Goal: Task Accomplishment & Management: Use online tool/utility

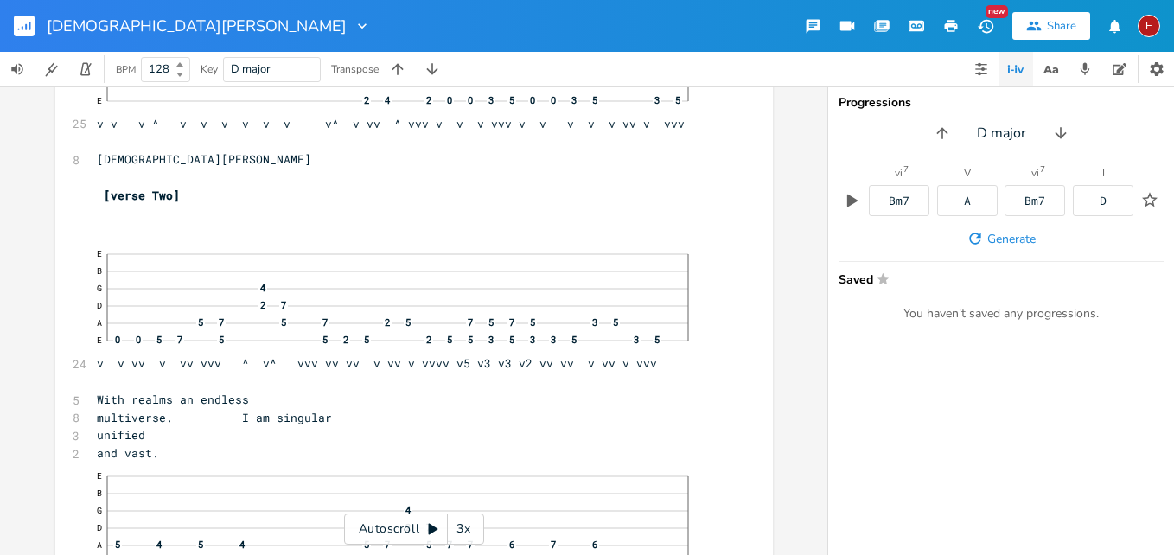
scroll to position [4445, 0]
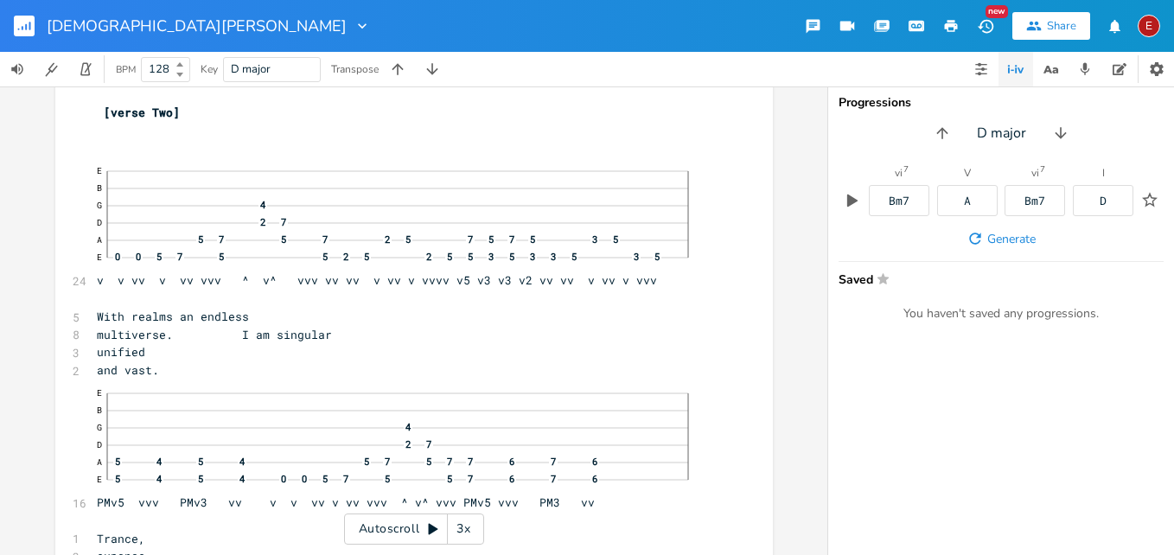
click at [459, 533] on div "3x" at bounding box center [463, 528] width 31 height 31
click at [459, 533] on div "4x" at bounding box center [463, 528] width 31 height 31
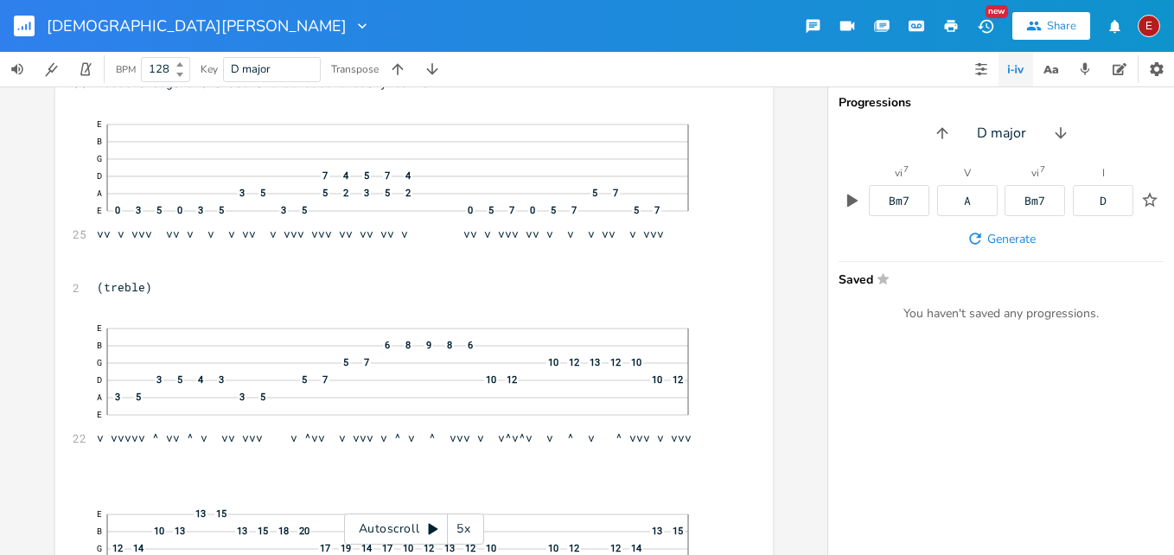
scroll to position [0, 0]
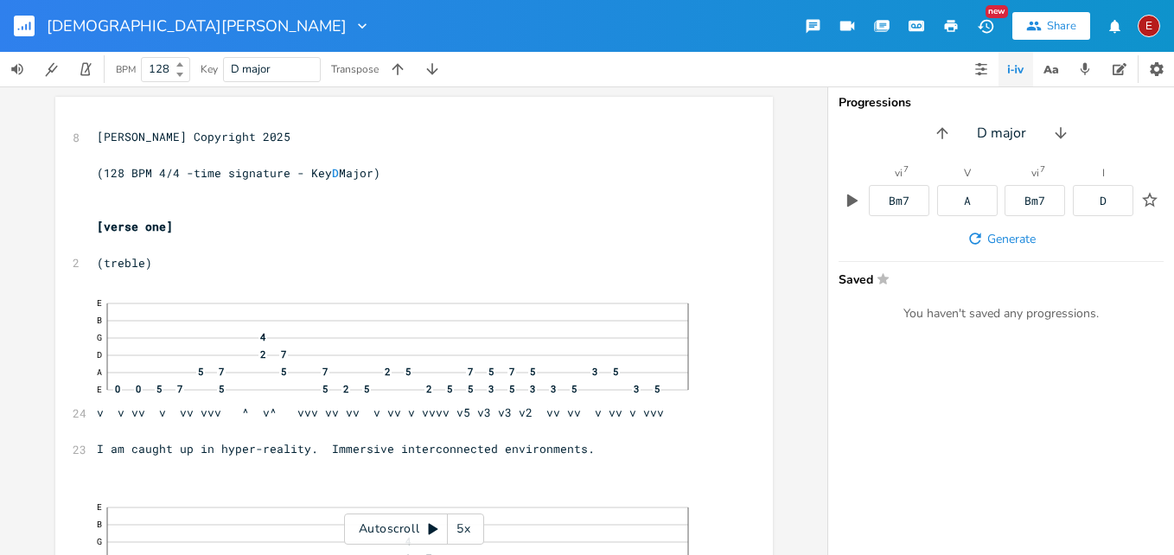
click at [392, 182] on pre "​" at bounding box center [405, 191] width 624 height 18
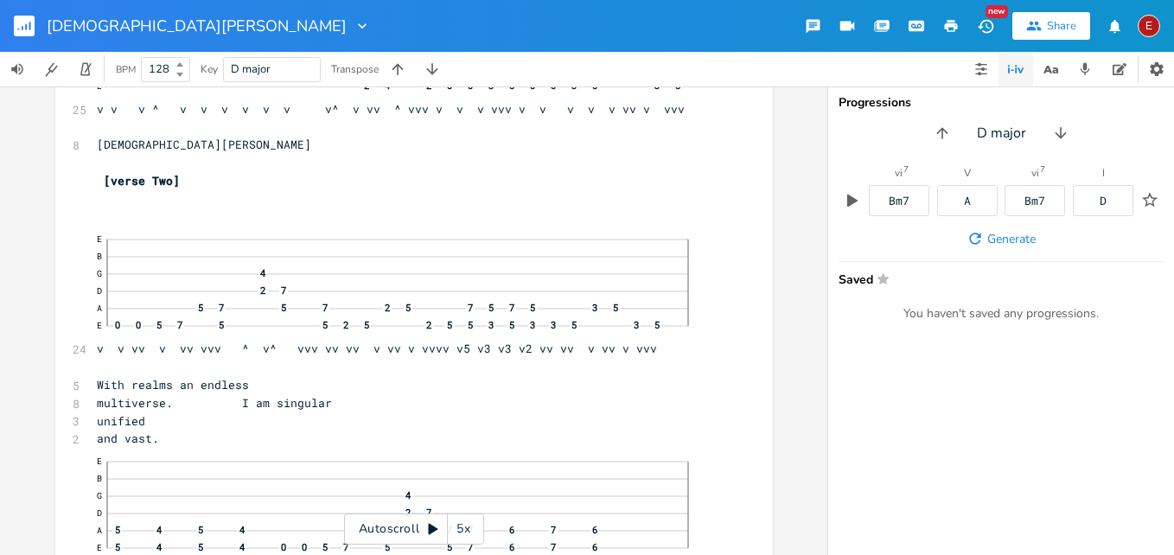
scroll to position [4317, 0]
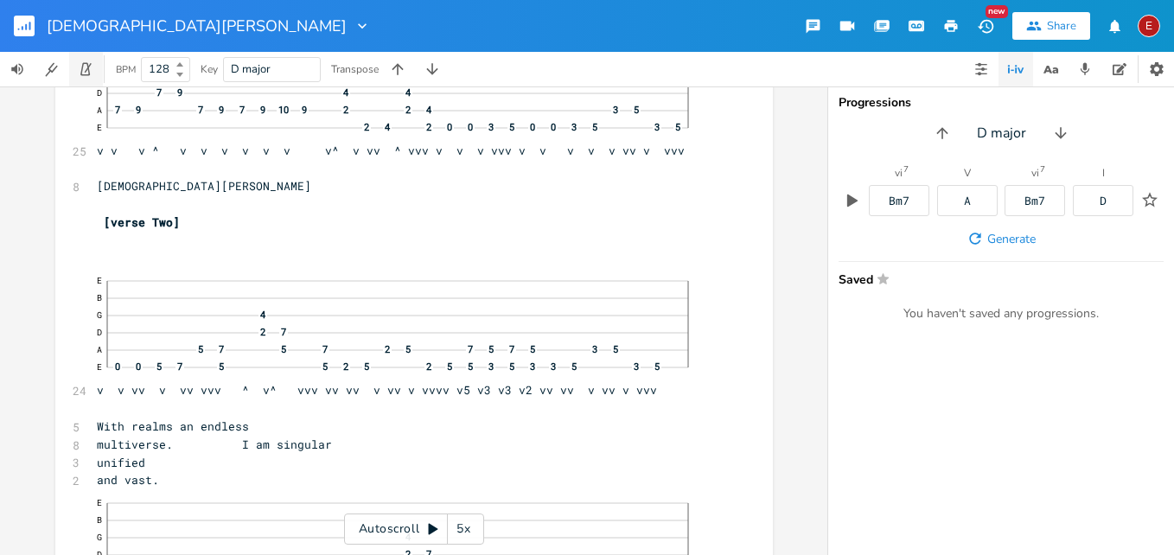
click at [80, 68] on icon "button" at bounding box center [86, 69] width 16 height 16
click at [428, 521] on div "Autoscroll 5x" at bounding box center [414, 528] width 140 height 31
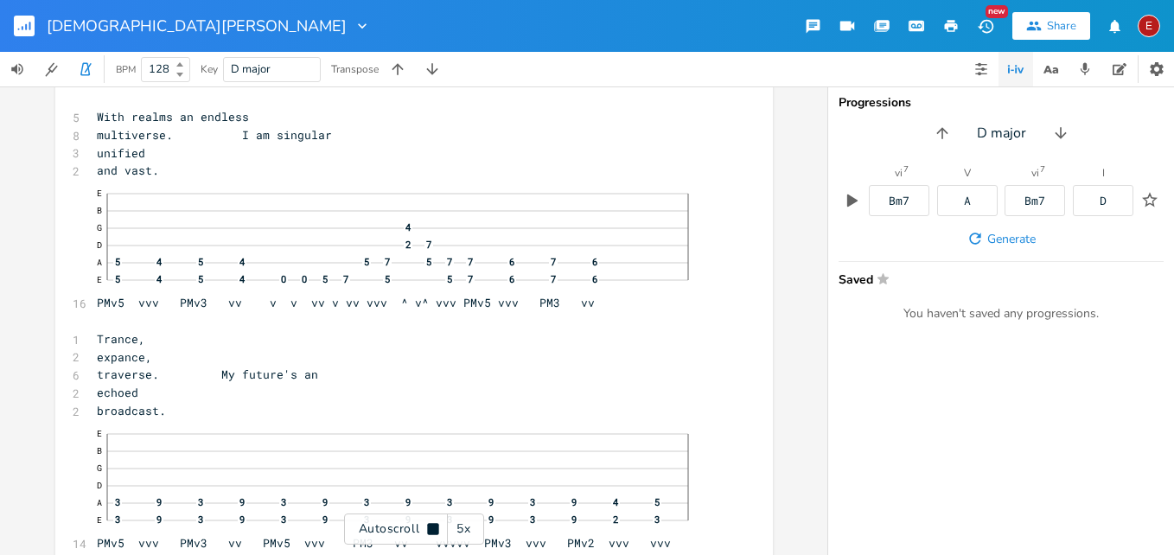
click at [428, 521] on div "Autoscroll 5x" at bounding box center [414, 528] width 140 height 31
click at [87, 76] on icon "button" at bounding box center [86, 69] width 16 height 16
click at [435, 526] on icon at bounding box center [433, 529] width 14 height 14
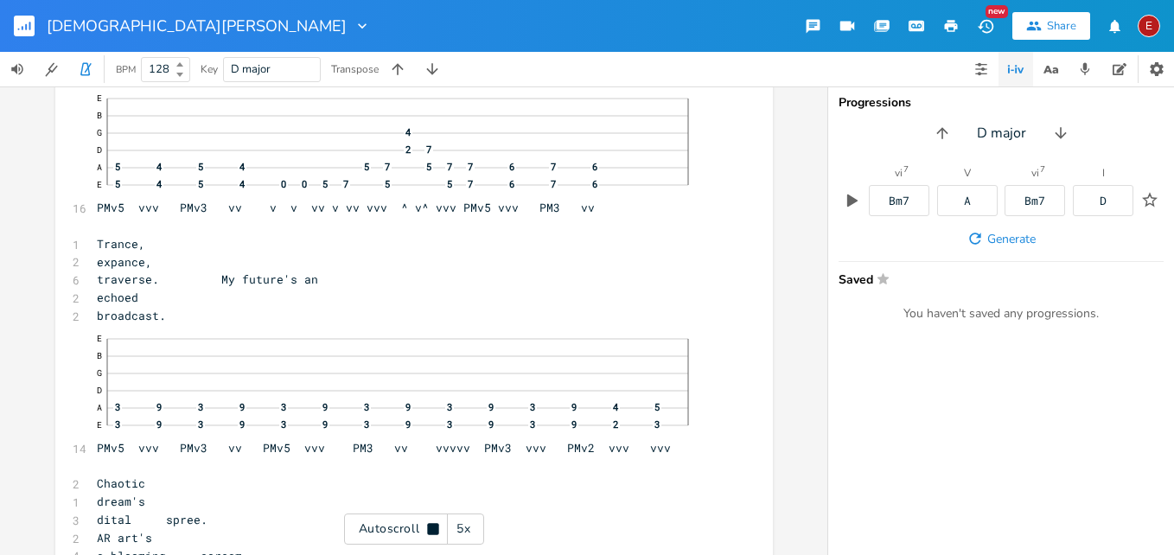
click at [435, 526] on icon at bounding box center [432, 528] width 11 height 11
click at [435, 526] on icon at bounding box center [433, 529] width 14 height 14
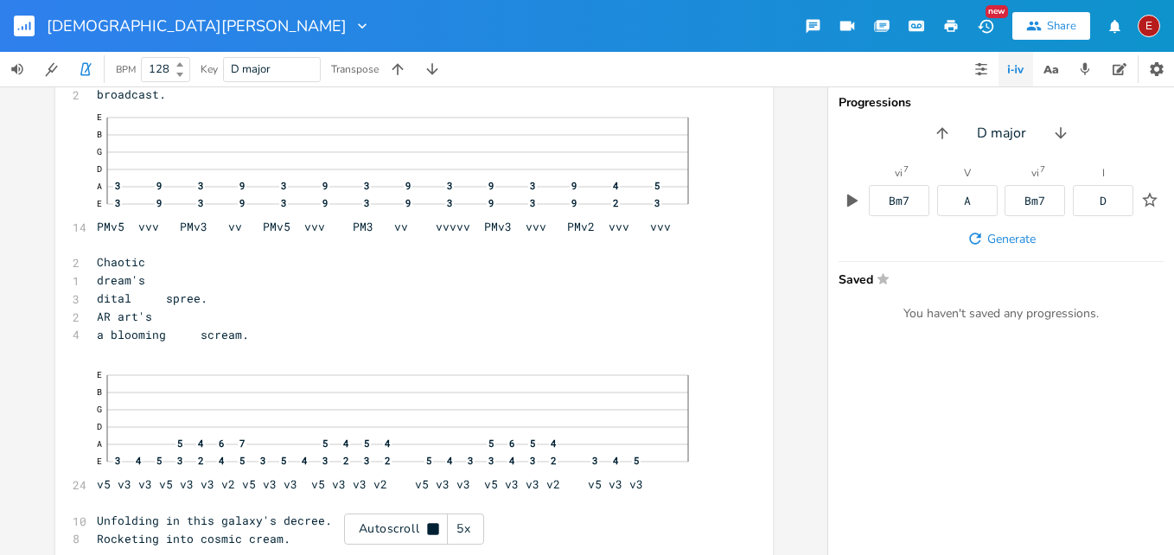
click at [435, 526] on icon at bounding box center [432, 528] width 11 height 11
click at [435, 526] on icon at bounding box center [433, 529] width 14 height 14
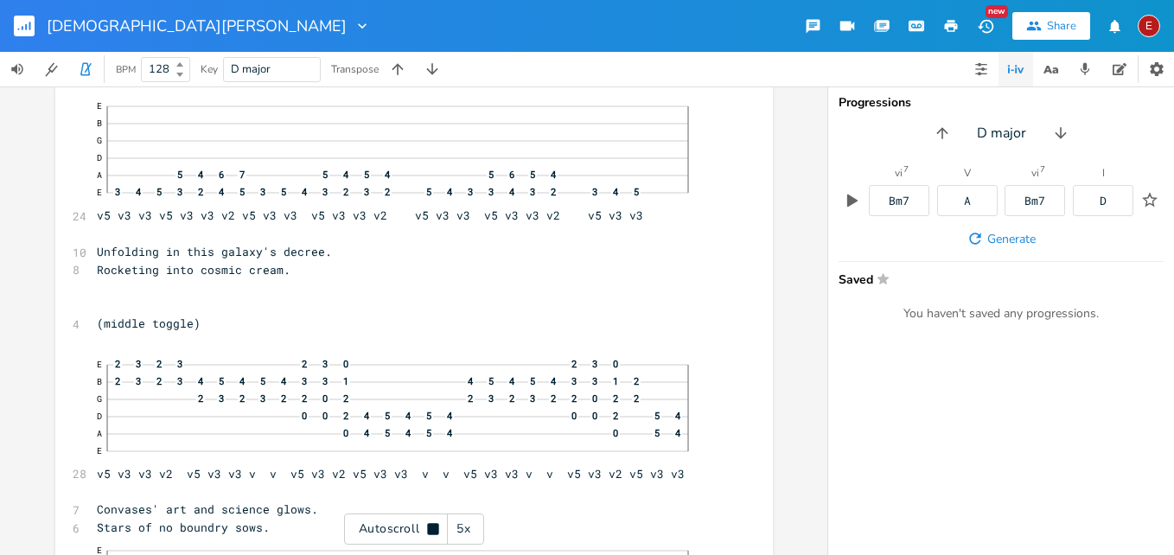
click at [435, 526] on icon at bounding box center [432, 528] width 11 height 11
click at [435, 526] on icon at bounding box center [433, 529] width 14 height 14
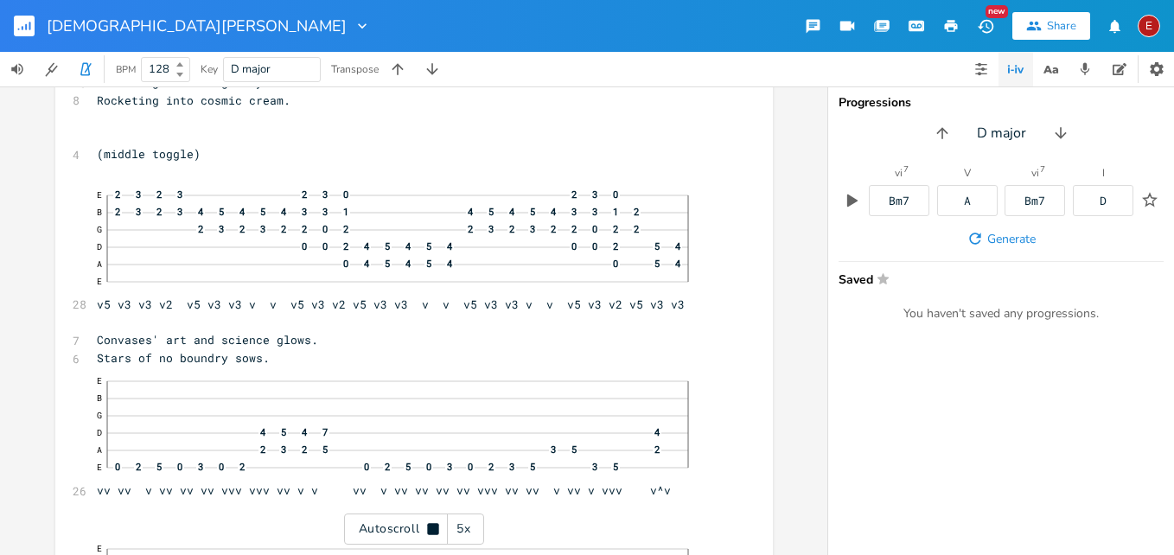
scroll to position [5385, 0]
click at [435, 526] on icon at bounding box center [432, 528] width 11 height 11
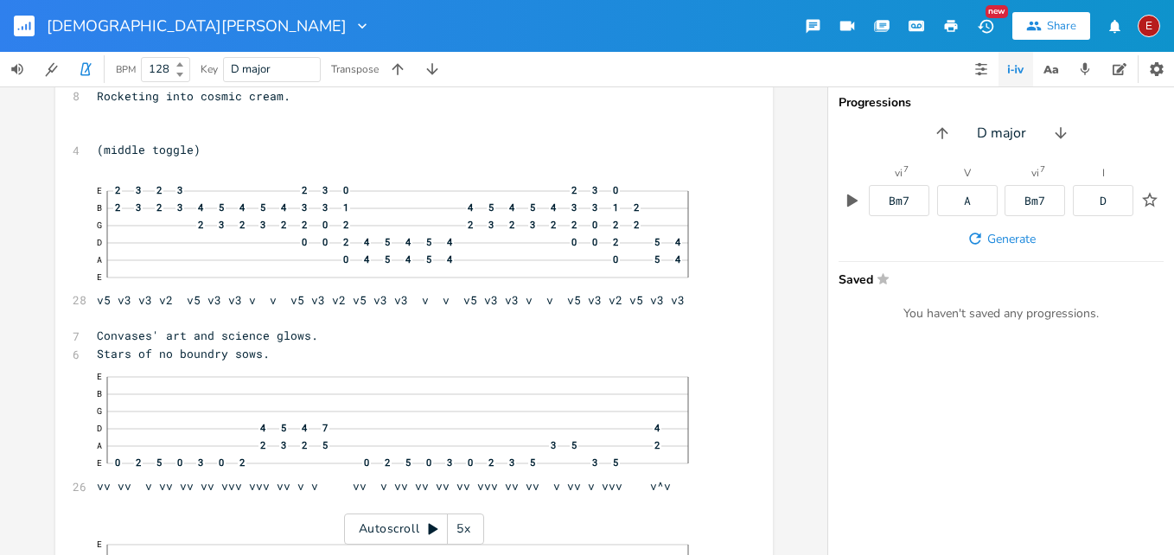
click at [796, 218] on div "xxxxxxxxxx 8 [PERSON_NAME] Copyright 2025 ​ ​ ​ [verse one] ​ 2 (treble) 24 E B…" at bounding box center [413, 320] width 827 height 468
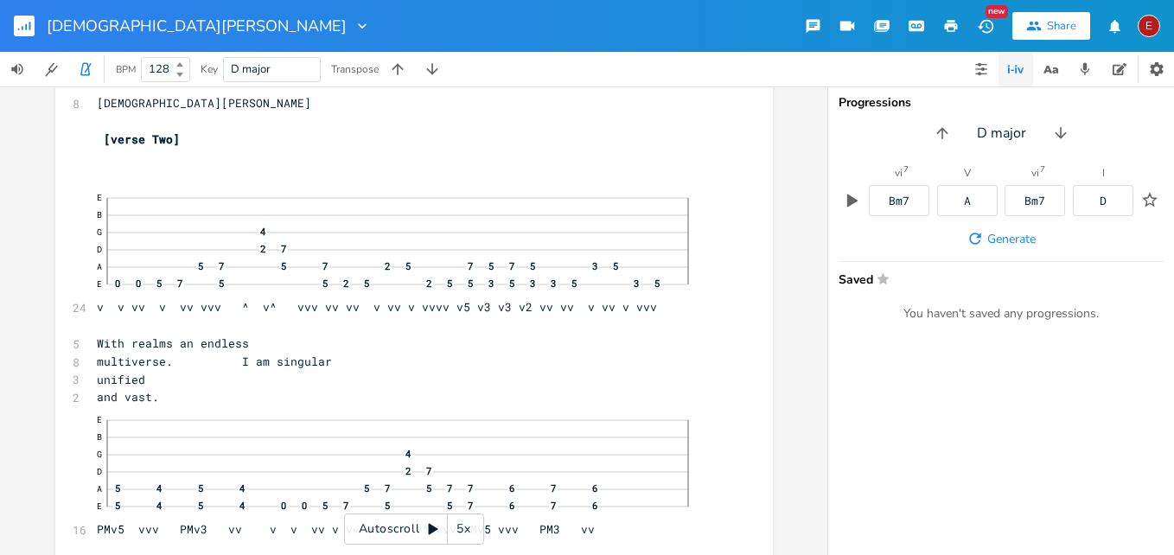
scroll to position [4442, 0]
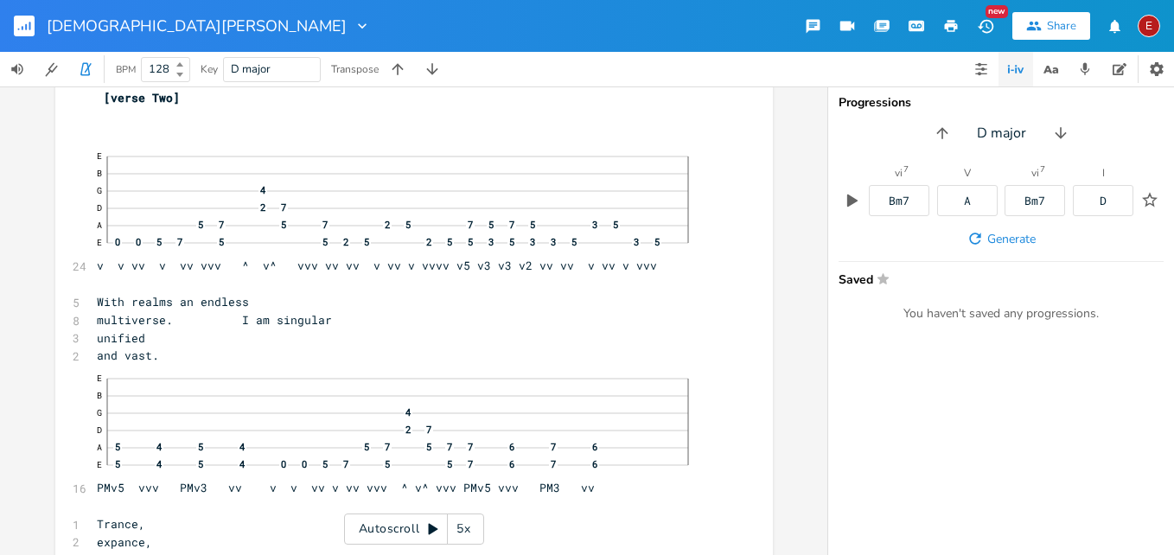
click at [434, 528] on icon at bounding box center [434, 529] width 10 height 11
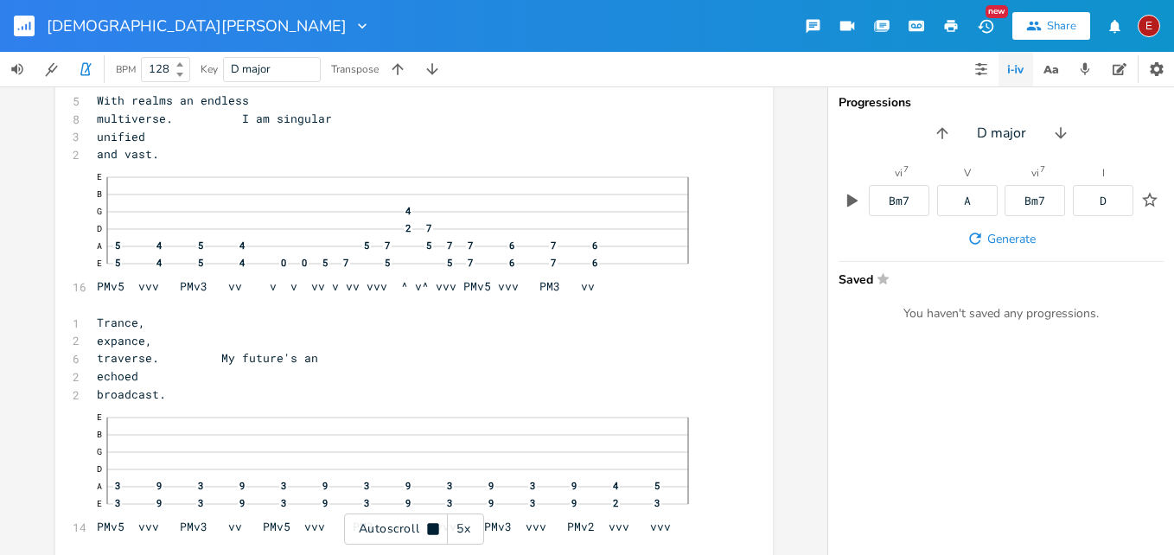
click at [434, 528] on icon at bounding box center [432, 528] width 11 height 11
click at [434, 528] on icon at bounding box center [434, 529] width 10 height 11
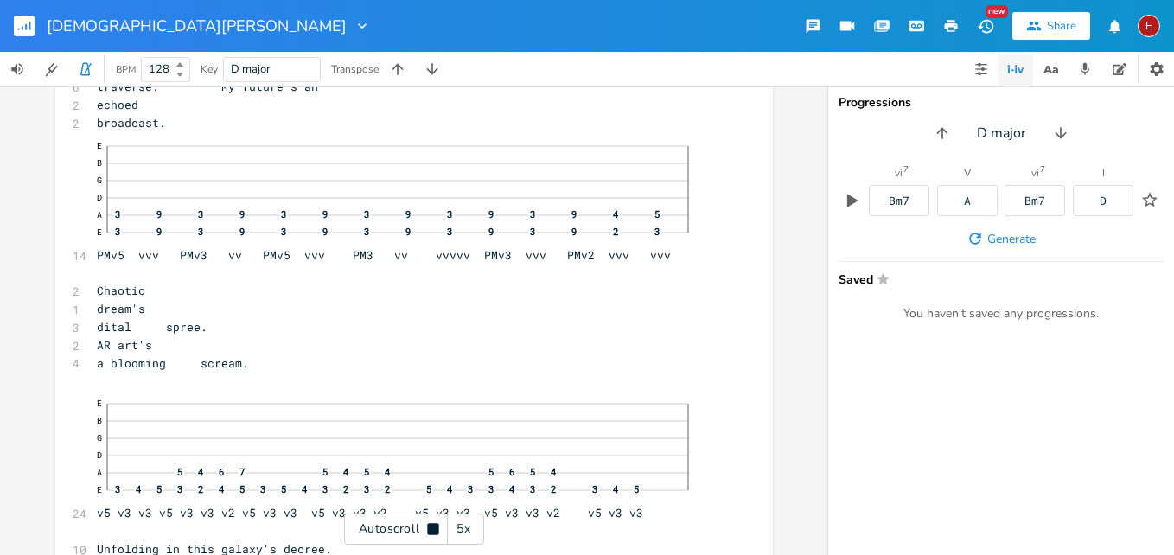
click at [434, 528] on icon at bounding box center [432, 528] width 11 height 11
click at [434, 528] on icon at bounding box center [434, 529] width 10 height 11
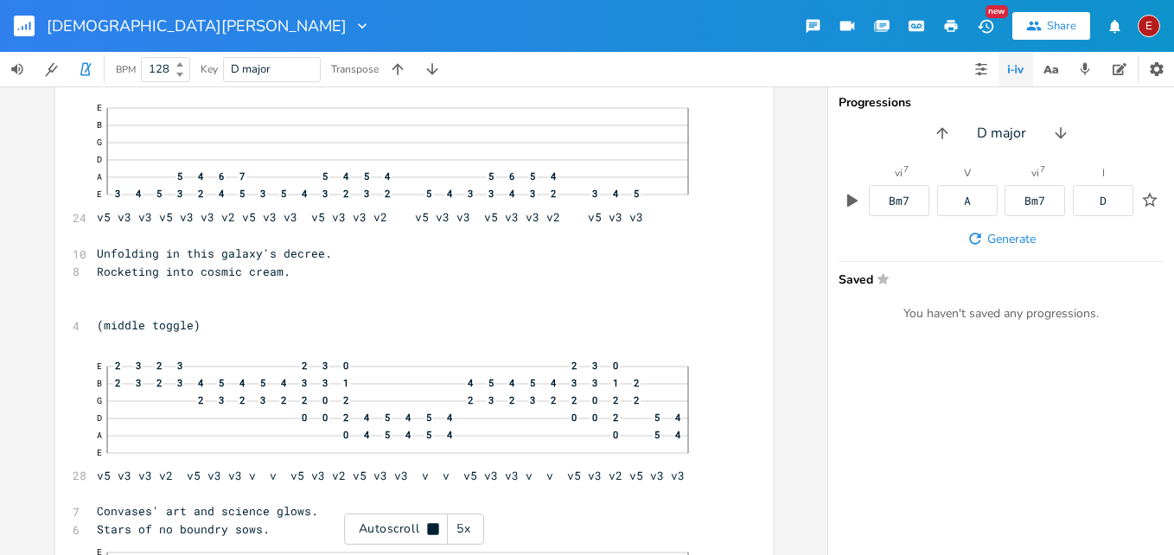
click at [434, 528] on icon at bounding box center [432, 528] width 11 height 11
click at [434, 528] on icon at bounding box center [434, 529] width 10 height 11
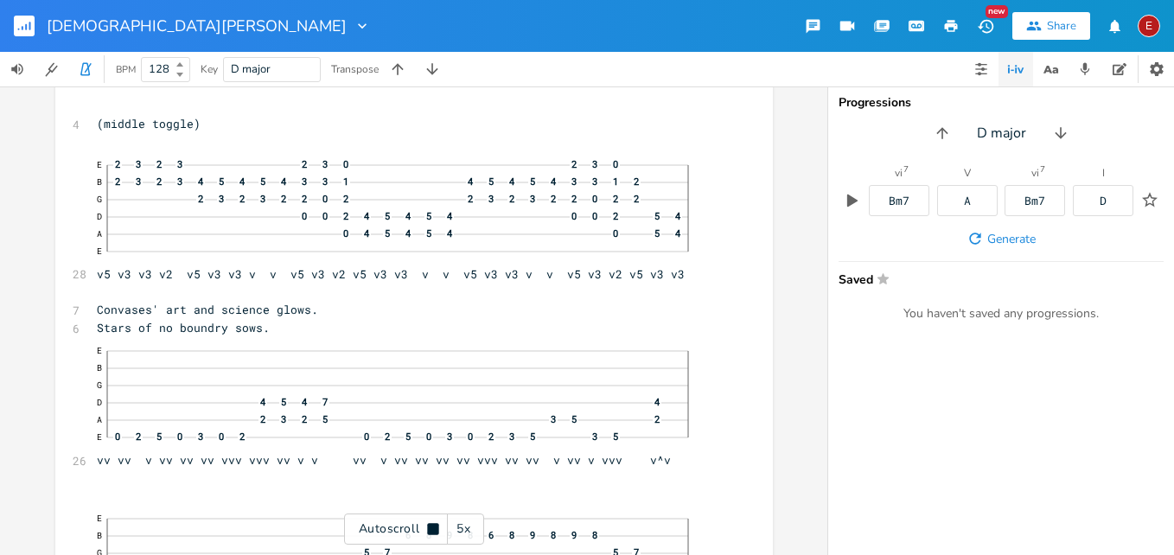
click at [434, 528] on icon at bounding box center [432, 528] width 11 height 11
click at [434, 528] on icon at bounding box center [434, 529] width 10 height 11
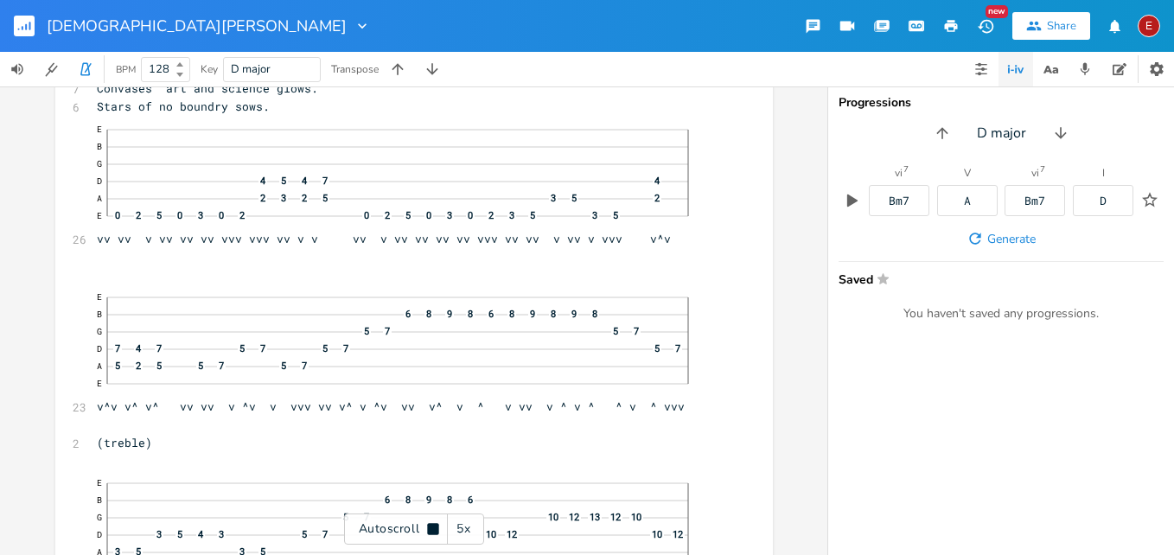
click at [434, 528] on icon at bounding box center [432, 528] width 11 height 11
click at [434, 528] on icon at bounding box center [434, 529] width 10 height 11
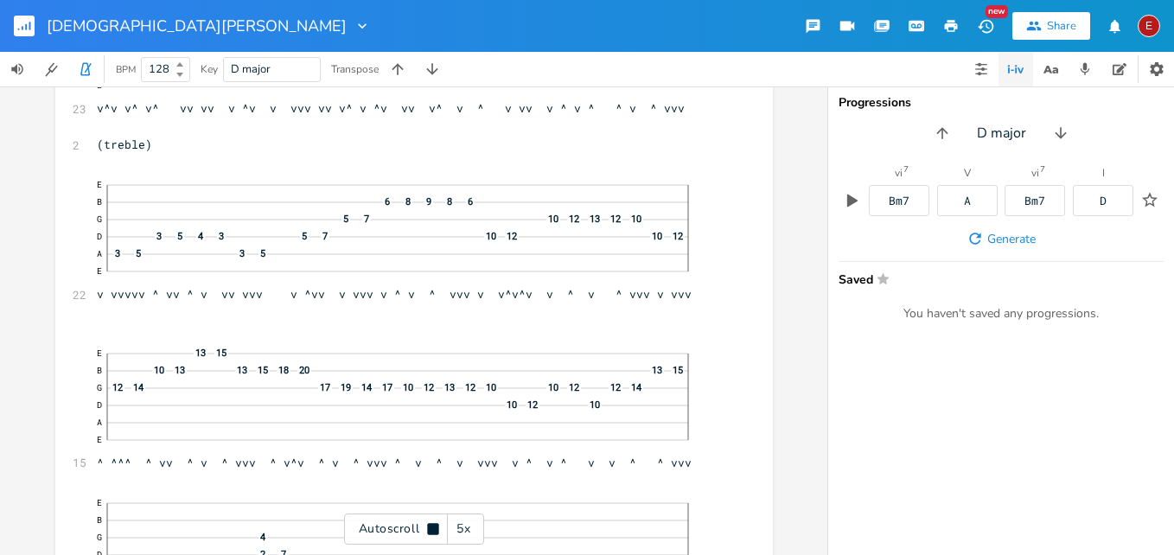
scroll to position [5933, 0]
click at [434, 528] on icon at bounding box center [432, 528] width 11 height 11
click at [434, 528] on icon at bounding box center [434, 529] width 10 height 11
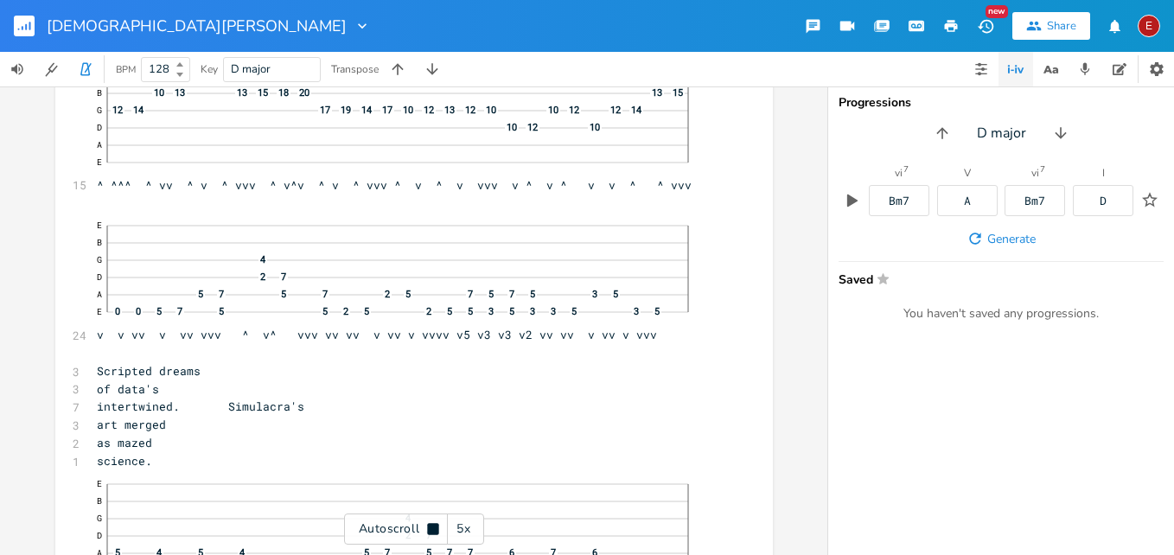
scroll to position [6212, 0]
click at [434, 528] on icon at bounding box center [432, 528] width 11 height 11
click at [434, 528] on icon at bounding box center [434, 529] width 10 height 11
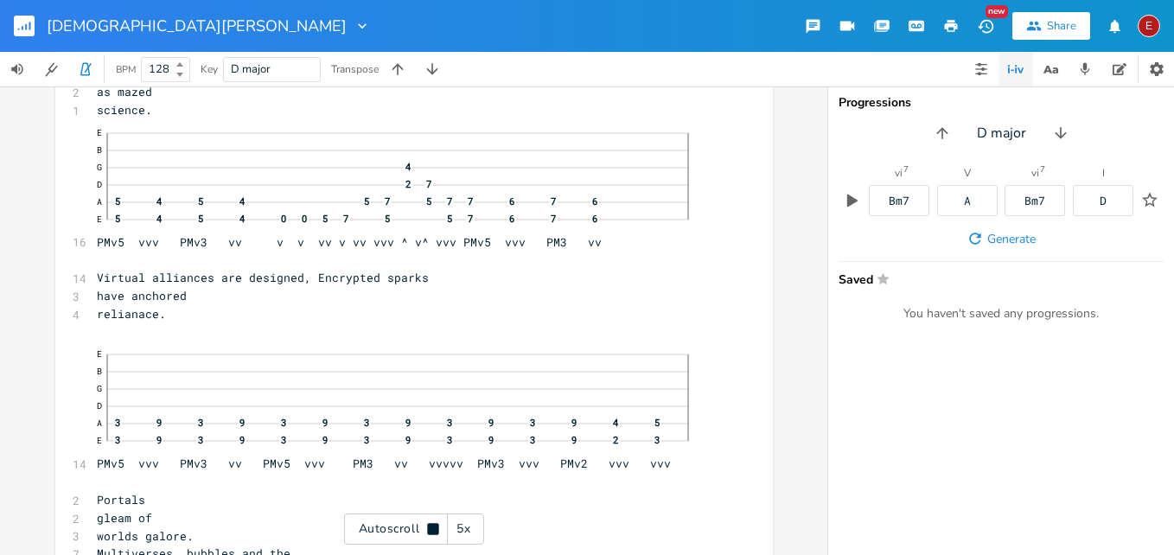
click at [434, 528] on icon at bounding box center [432, 528] width 11 height 11
click at [434, 528] on icon at bounding box center [434, 529] width 10 height 11
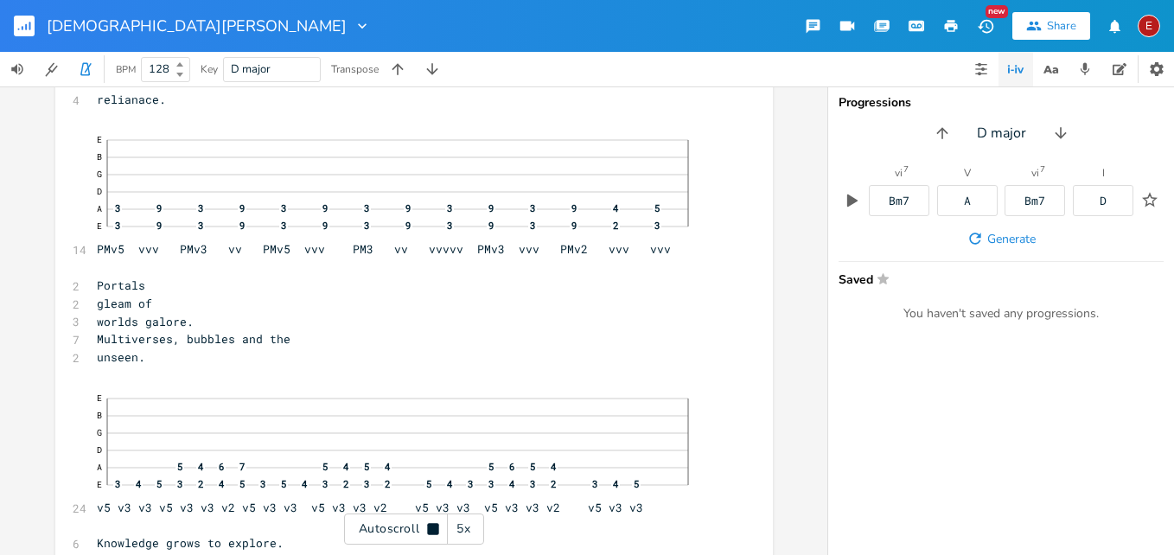
click at [434, 528] on icon at bounding box center [432, 528] width 11 height 11
click at [434, 528] on icon at bounding box center [434, 529] width 10 height 11
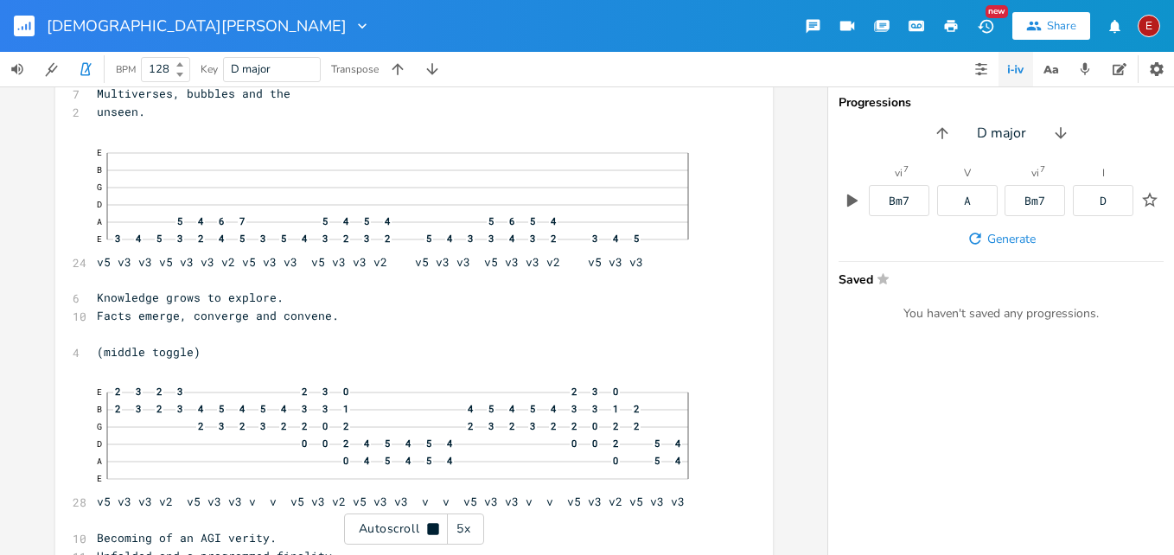
scroll to position [7022, 0]
click at [434, 528] on icon at bounding box center [432, 528] width 11 height 11
click at [434, 528] on icon at bounding box center [434, 529] width 10 height 11
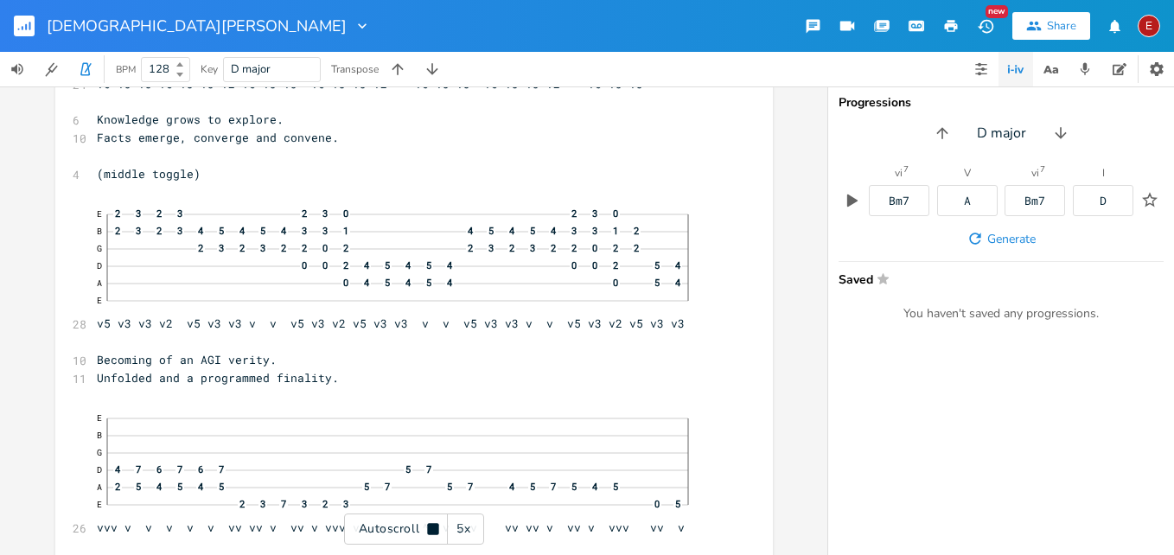
click at [434, 528] on icon at bounding box center [432, 528] width 11 height 11
click at [429, 526] on icon at bounding box center [434, 529] width 10 height 11
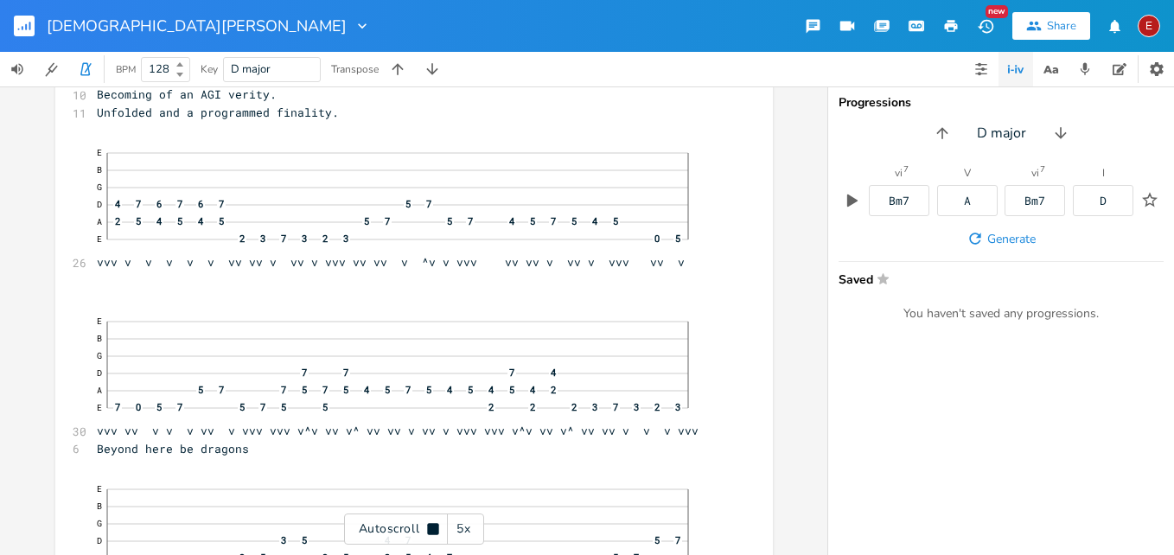
scroll to position [7468, 0]
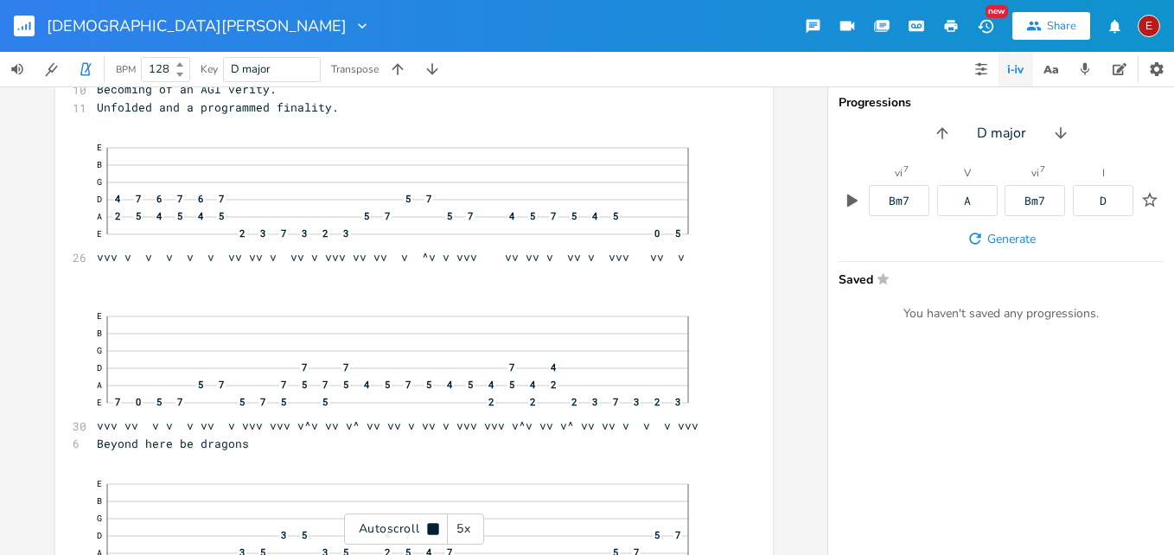
click at [429, 526] on icon at bounding box center [432, 528] width 11 height 11
click at [429, 526] on icon at bounding box center [434, 529] width 10 height 11
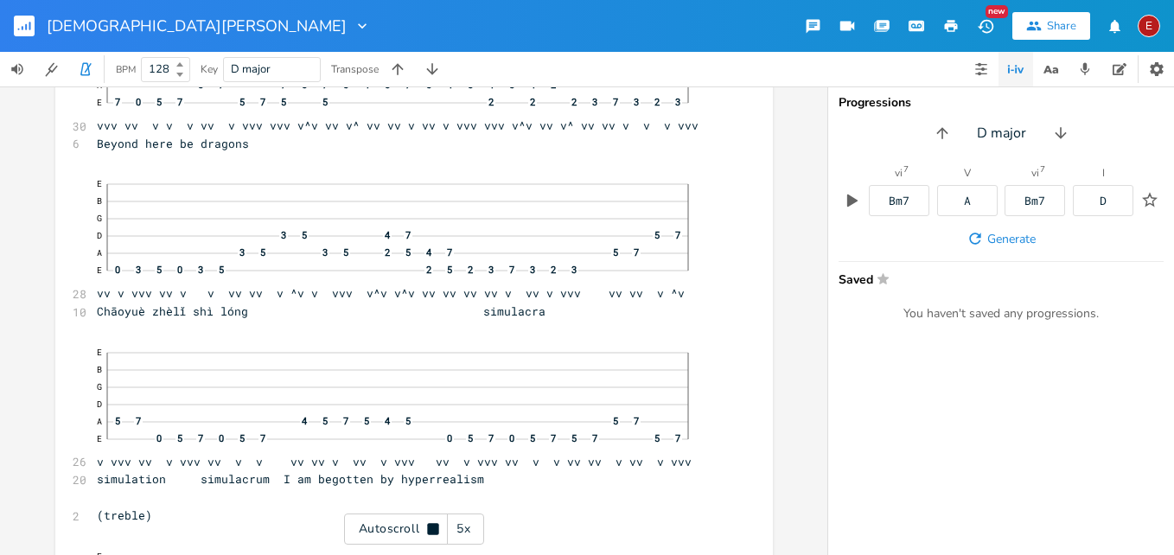
click at [429, 526] on icon at bounding box center [432, 528] width 11 height 11
click at [429, 526] on icon at bounding box center [434, 529] width 10 height 11
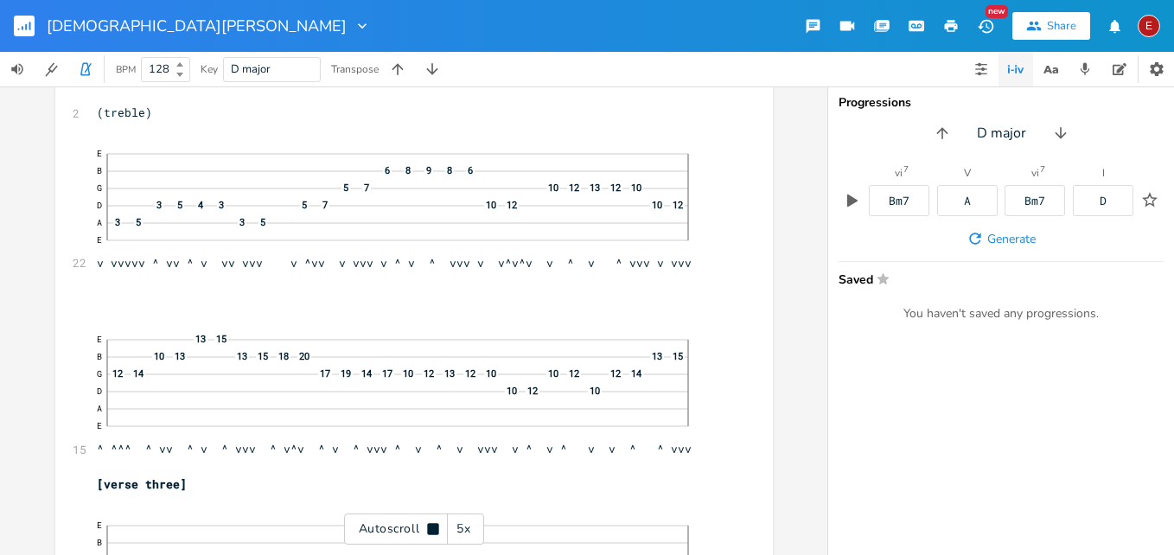
click at [429, 526] on icon at bounding box center [432, 528] width 11 height 11
click at [429, 526] on icon at bounding box center [434, 529] width 10 height 11
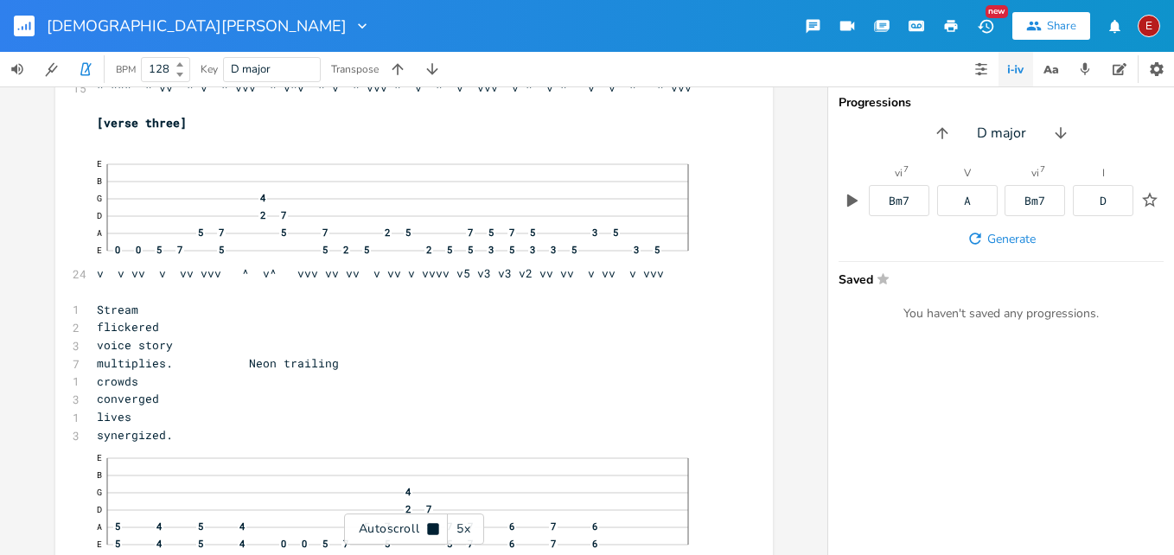
click at [429, 526] on icon at bounding box center [432, 528] width 11 height 11
click at [429, 526] on icon at bounding box center [434, 529] width 10 height 11
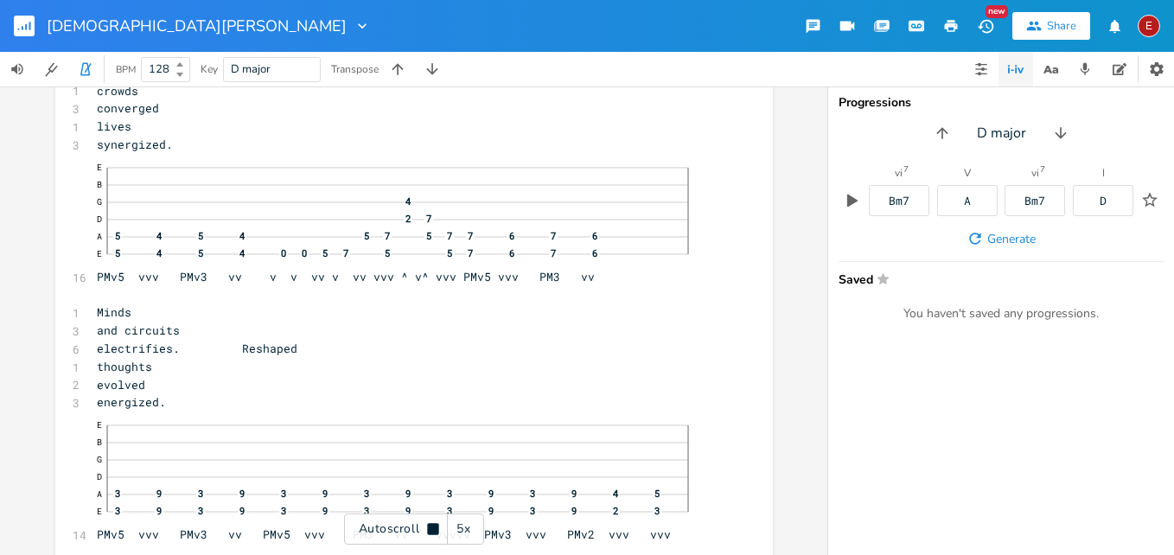
click at [429, 526] on icon at bounding box center [432, 528] width 11 height 11
click at [429, 526] on icon at bounding box center [434, 529] width 10 height 11
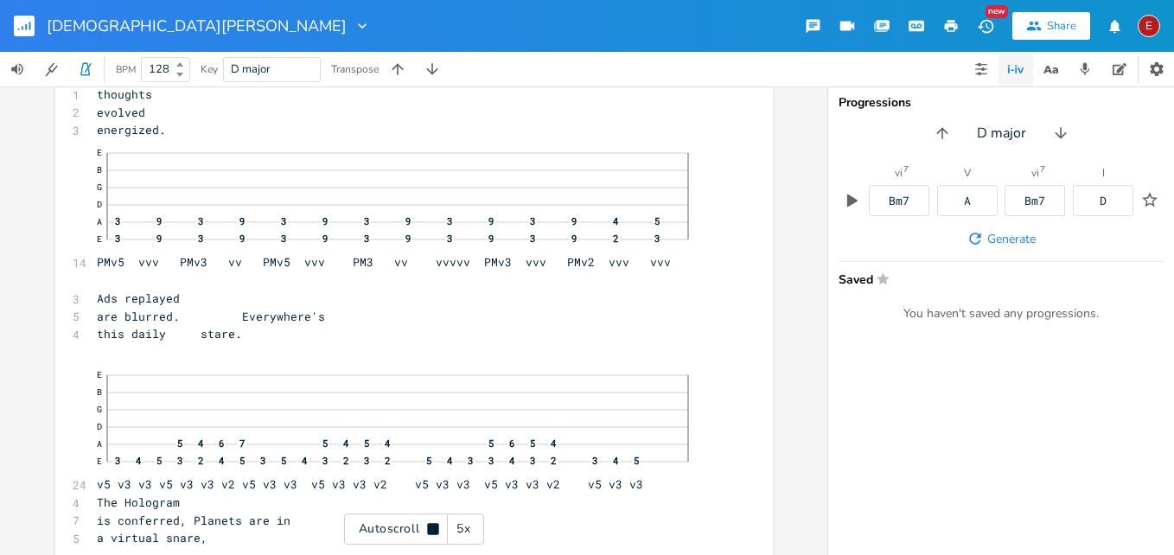
scroll to position [9099, 0]
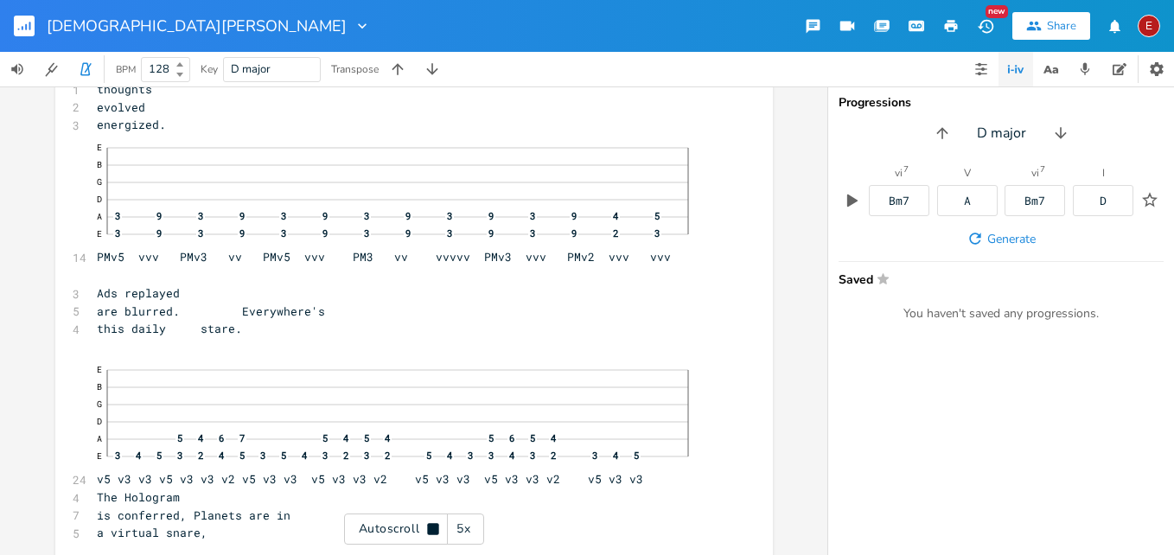
click at [429, 526] on icon at bounding box center [432, 528] width 11 height 11
click at [429, 526] on icon at bounding box center [434, 529] width 10 height 11
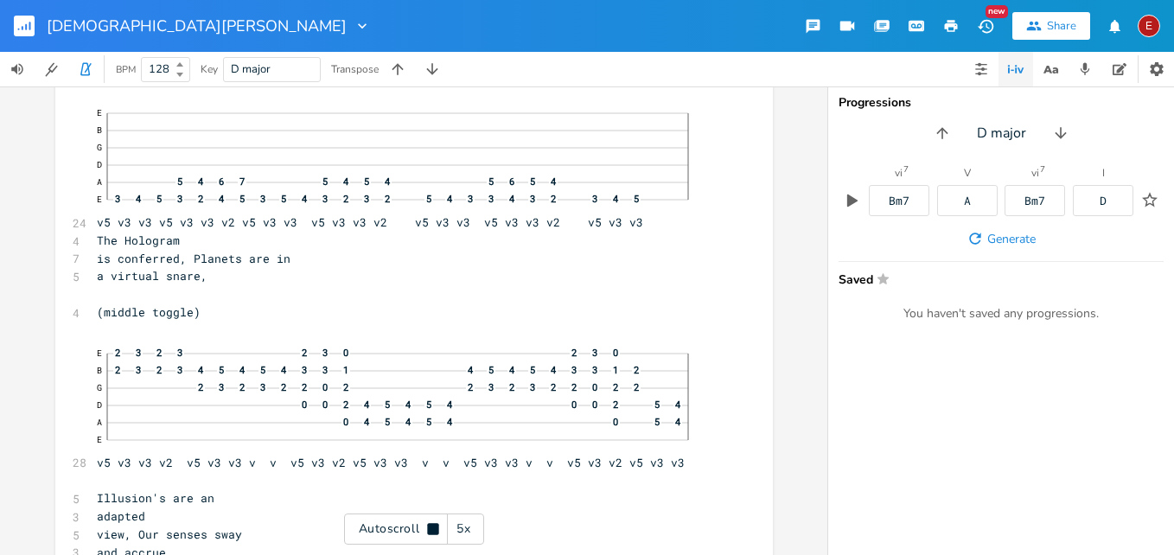
click at [429, 526] on icon at bounding box center [432, 528] width 11 height 11
click at [429, 526] on icon at bounding box center [434, 529] width 10 height 11
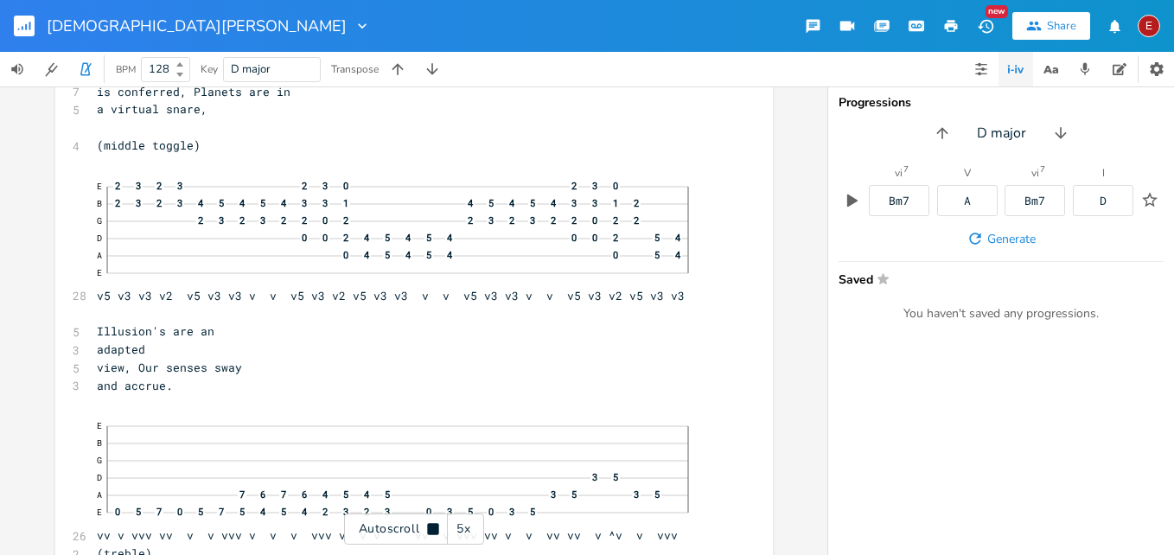
scroll to position [9525, 0]
click at [429, 526] on icon at bounding box center [432, 528] width 11 height 11
click at [429, 526] on icon at bounding box center [434, 529] width 10 height 11
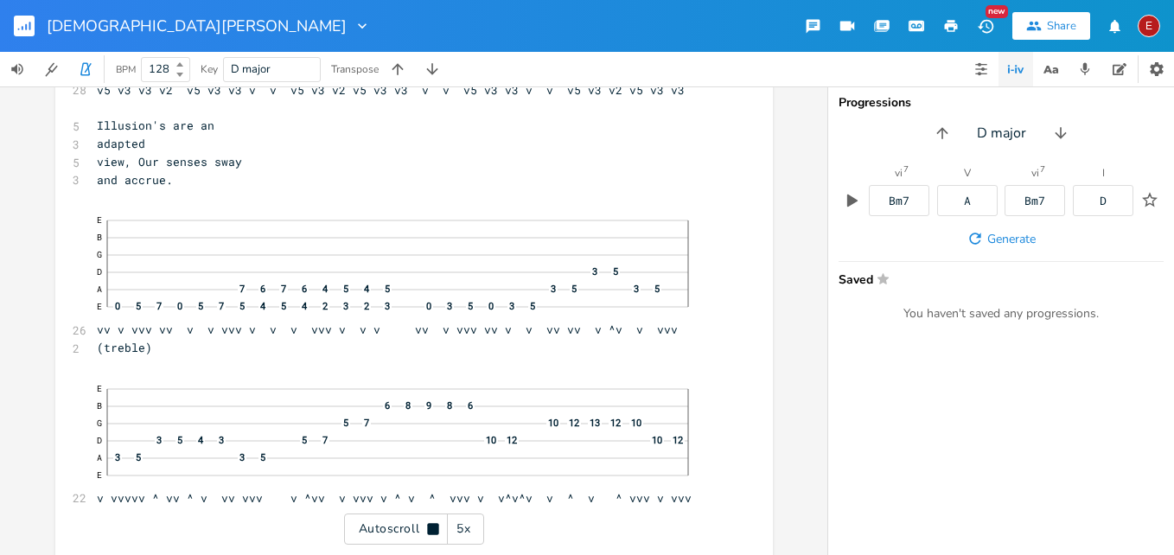
scroll to position [9734, 0]
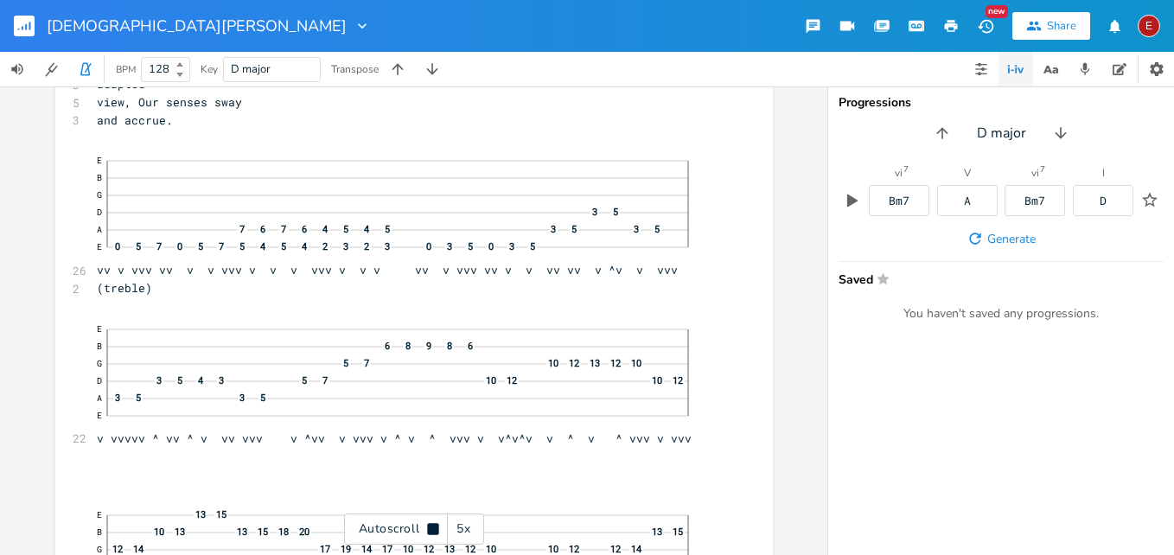
click at [429, 526] on icon at bounding box center [432, 528] width 11 height 11
click at [429, 526] on icon at bounding box center [434, 529] width 10 height 11
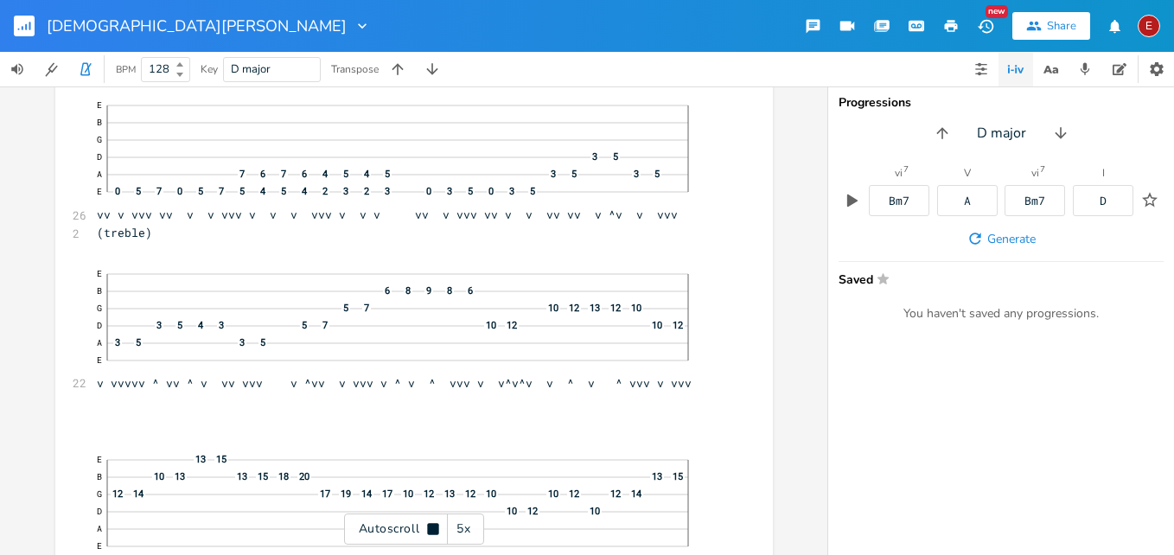
click at [429, 526] on icon at bounding box center [432, 528] width 11 height 11
click at [429, 526] on icon at bounding box center [434, 529] width 10 height 11
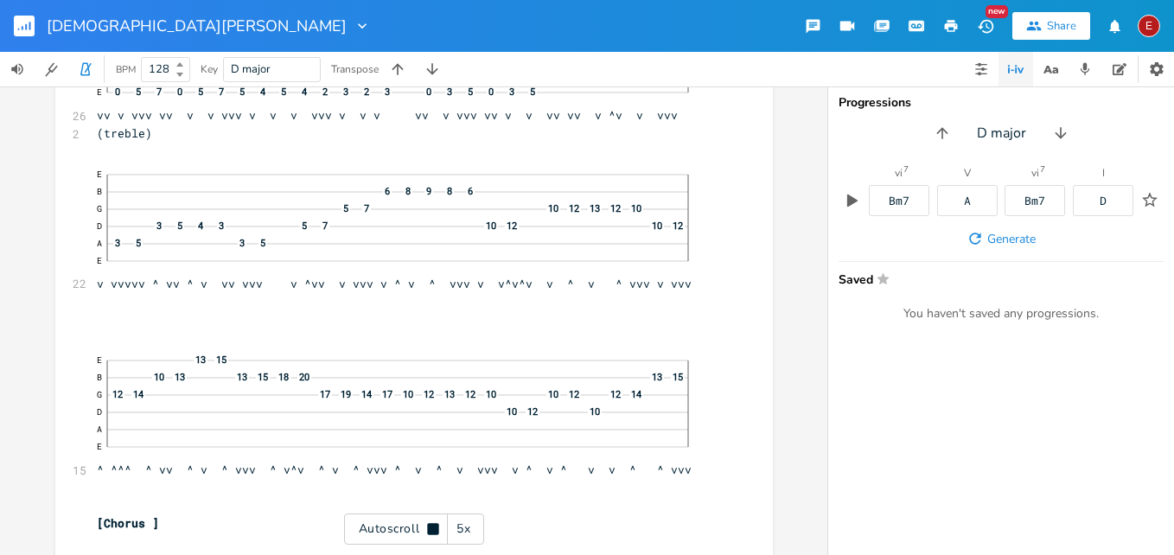
click at [429, 526] on icon at bounding box center [432, 528] width 11 height 11
click at [429, 526] on icon at bounding box center [434, 529] width 10 height 11
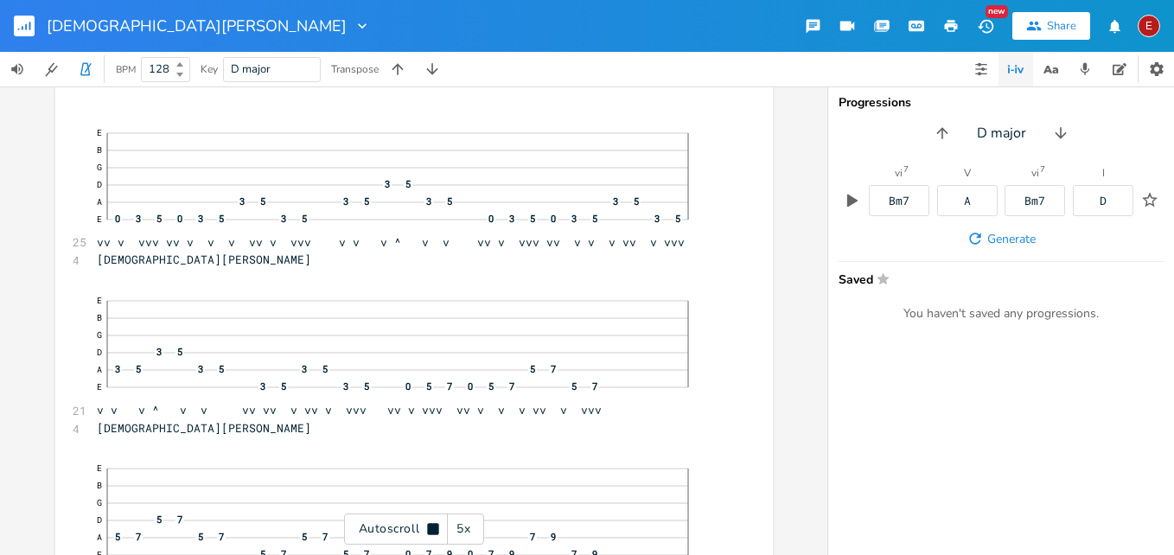
scroll to position [10397, 0]
click at [429, 526] on icon at bounding box center [432, 528] width 11 height 11
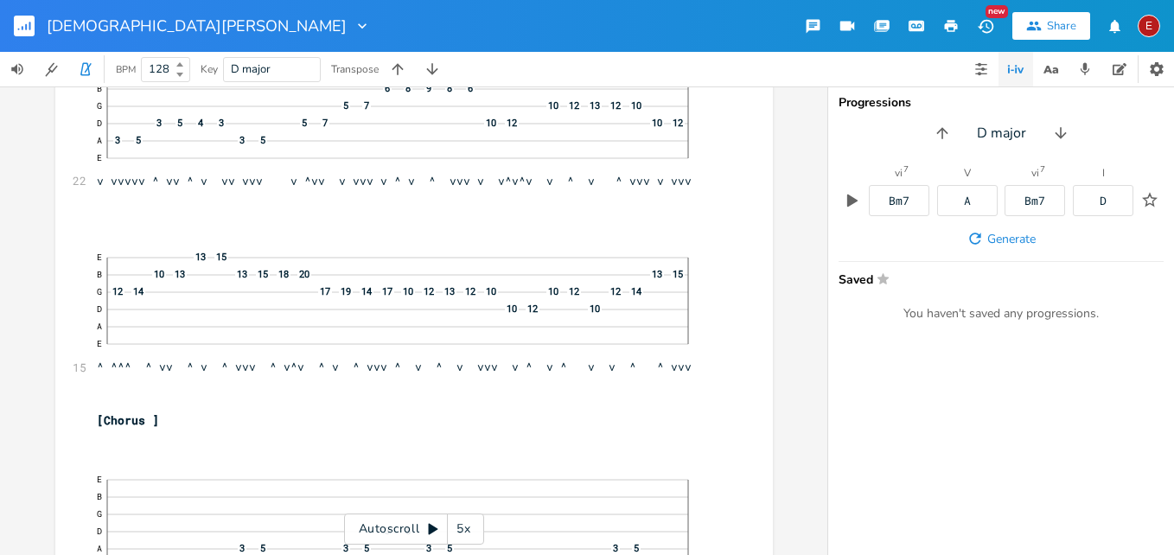
scroll to position [10003, 0]
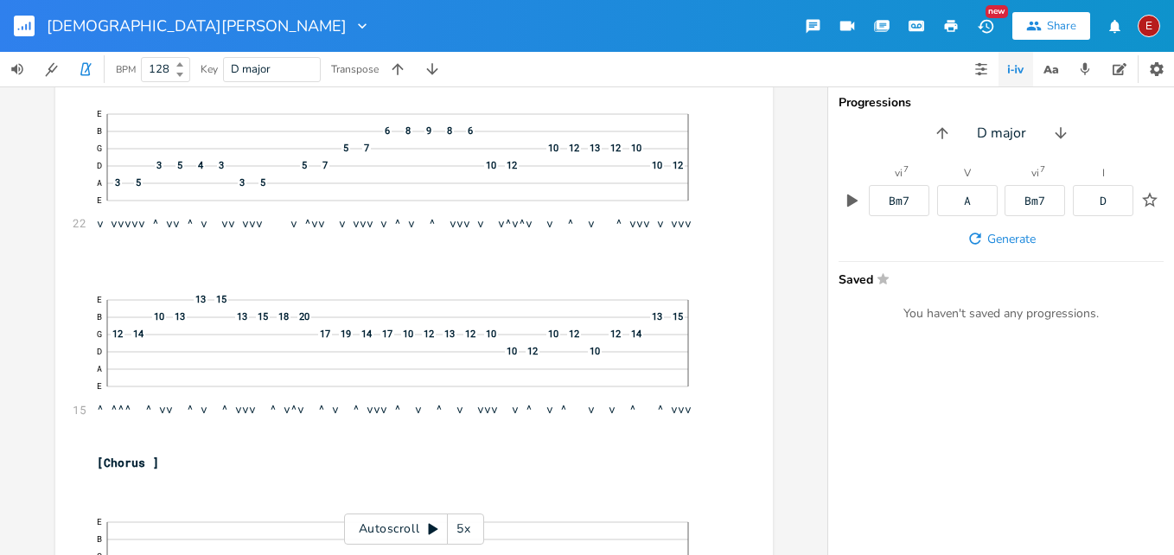
click at [430, 526] on icon at bounding box center [434, 529] width 10 height 11
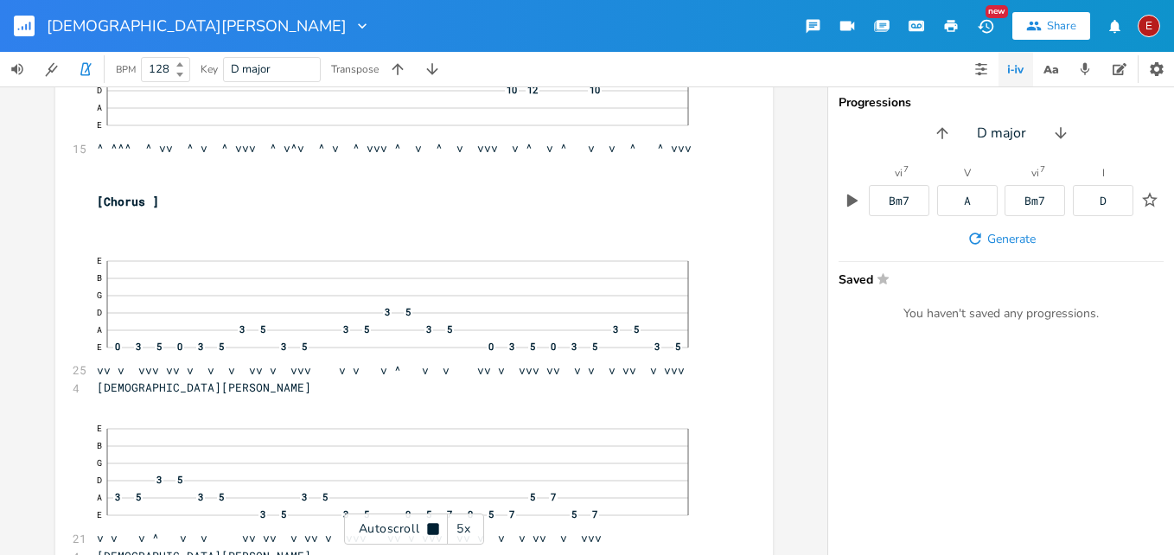
click at [430, 526] on icon at bounding box center [432, 528] width 11 height 11
click at [430, 526] on icon at bounding box center [434, 529] width 10 height 11
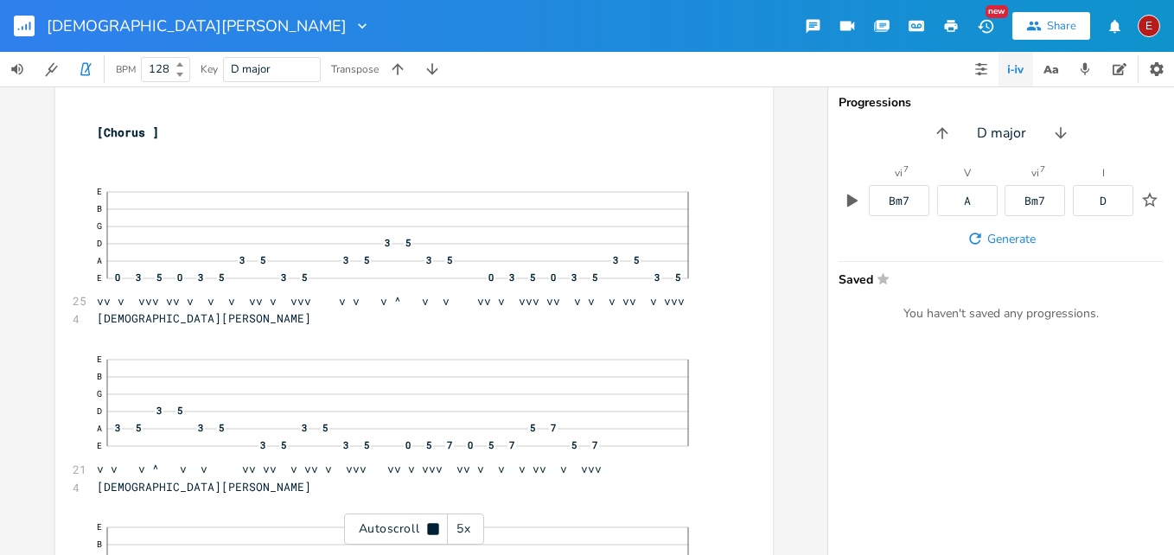
click at [430, 526] on icon at bounding box center [432, 528] width 11 height 11
click at [430, 526] on icon at bounding box center [434, 529] width 10 height 11
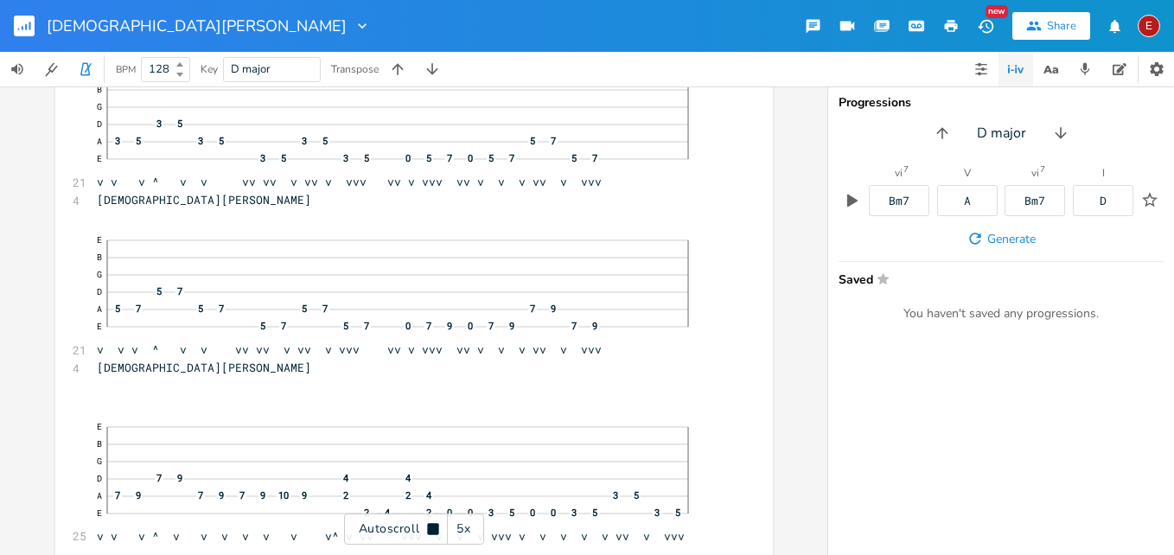
click at [430, 526] on icon at bounding box center [432, 528] width 11 height 11
click at [430, 526] on icon at bounding box center [434, 529] width 10 height 11
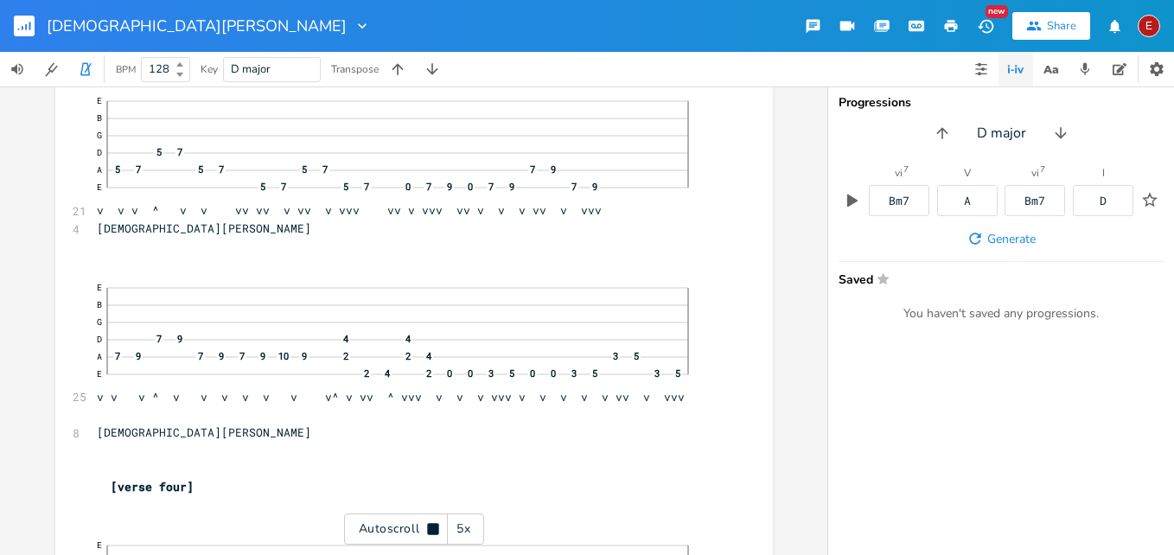
click at [430, 526] on icon at bounding box center [432, 528] width 11 height 11
click at [1150, 29] on div "E" at bounding box center [1148, 26] width 22 height 22
click at [1065, 141] on li "Sign Out" at bounding box center [1101, 148] width 138 height 29
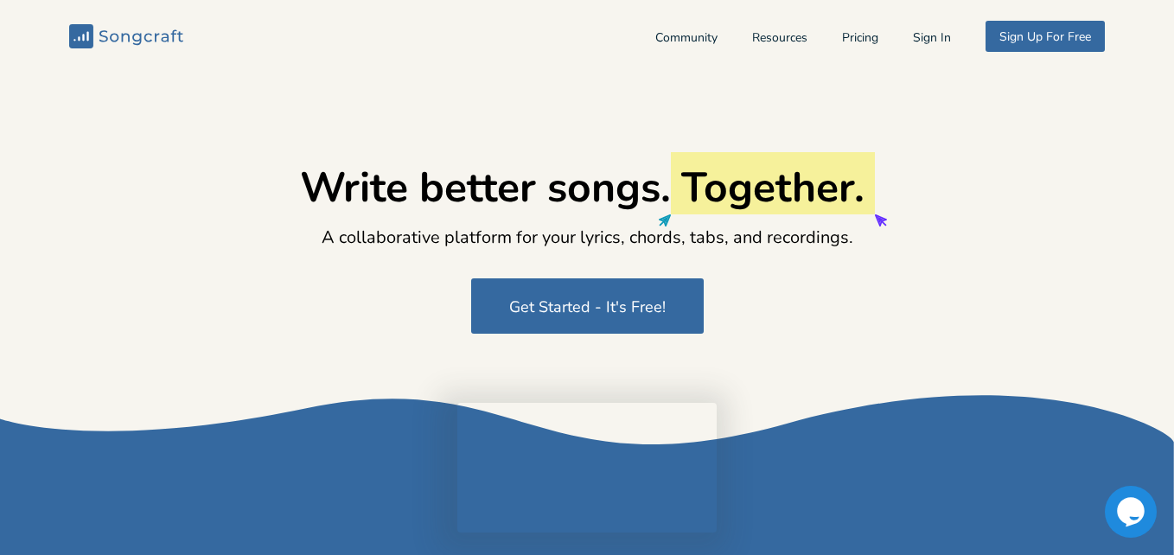
type input "[EMAIL_ADDRESS][DOMAIN_NAME]"
